Goal: Task Accomplishment & Management: Use online tool/utility

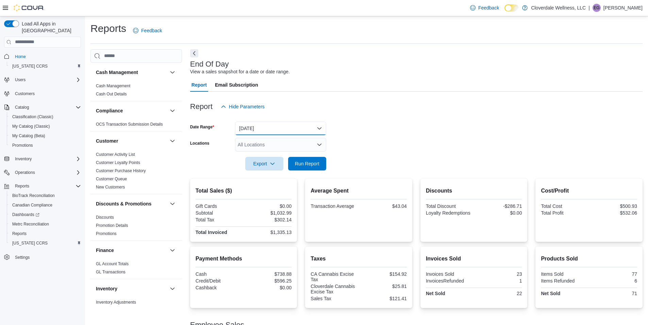
click at [317, 128] on button "[DATE]" at bounding box center [280, 129] width 91 height 14
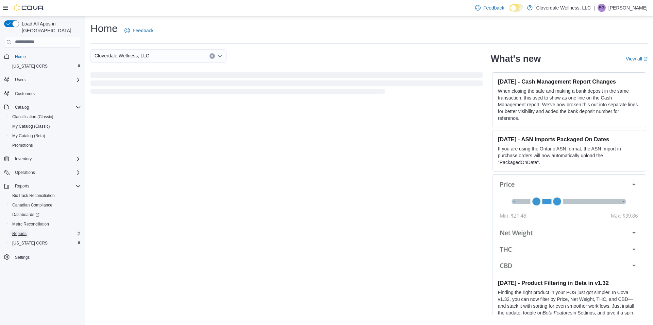
click at [26, 231] on span "Reports" at bounding box center [19, 233] width 14 height 5
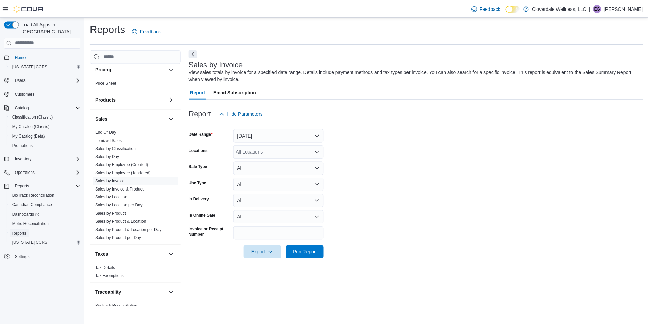
scroll to position [423, 0]
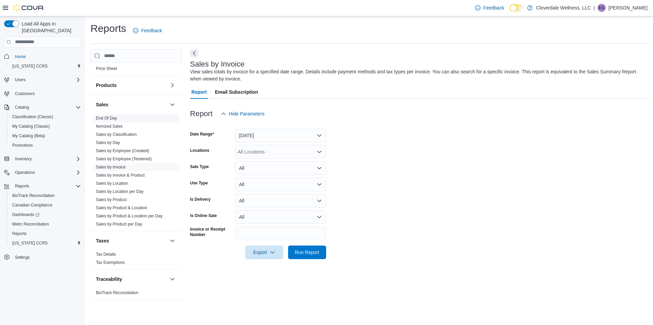
click at [111, 117] on link "End Of Day" at bounding box center [106, 118] width 21 height 5
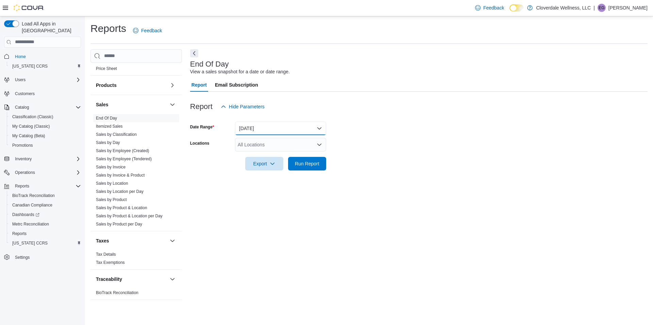
click at [319, 129] on button "[DATE]" at bounding box center [280, 129] width 91 height 14
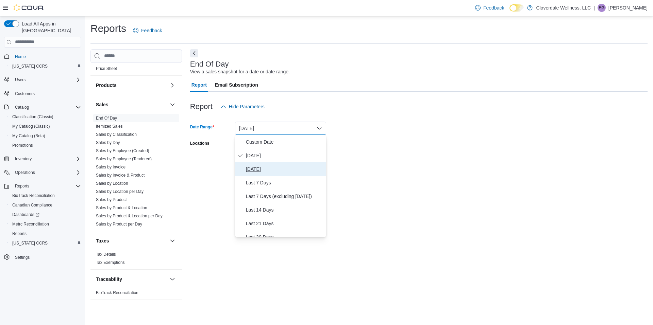
click at [269, 170] on span "[DATE]" at bounding box center [285, 169] width 78 height 8
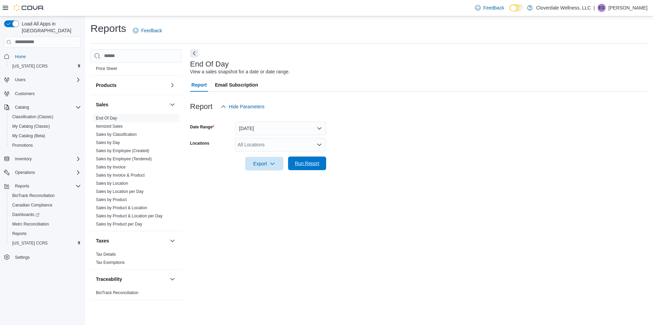
click at [302, 162] on span "Run Report" at bounding box center [307, 163] width 24 height 7
